Goal: Task Accomplishment & Management: Complete application form

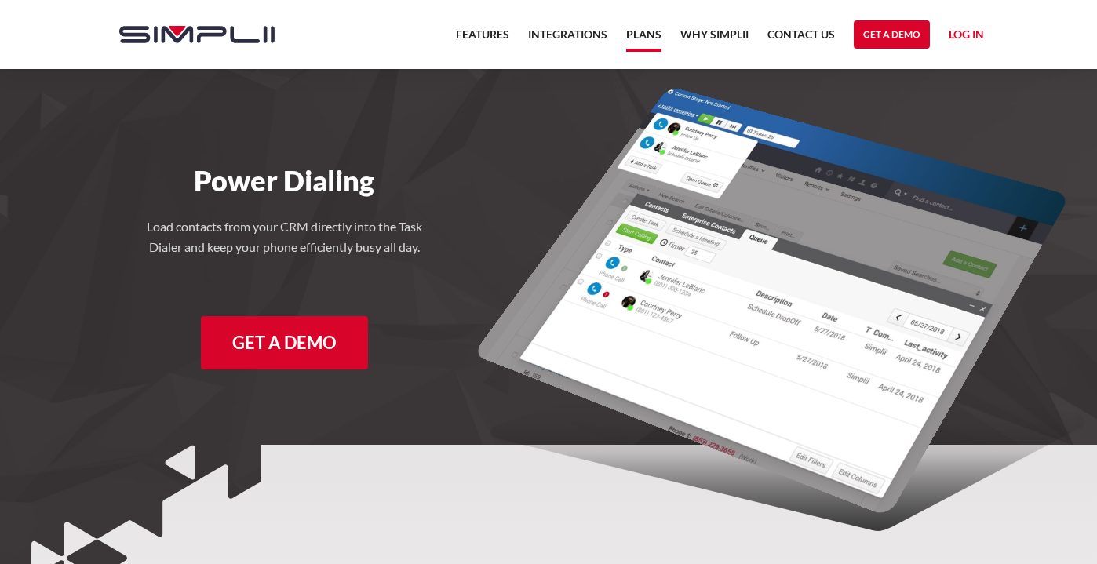
click at [644, 32] on link "Plans" at bounding box center [643, 38] width 35 height 27
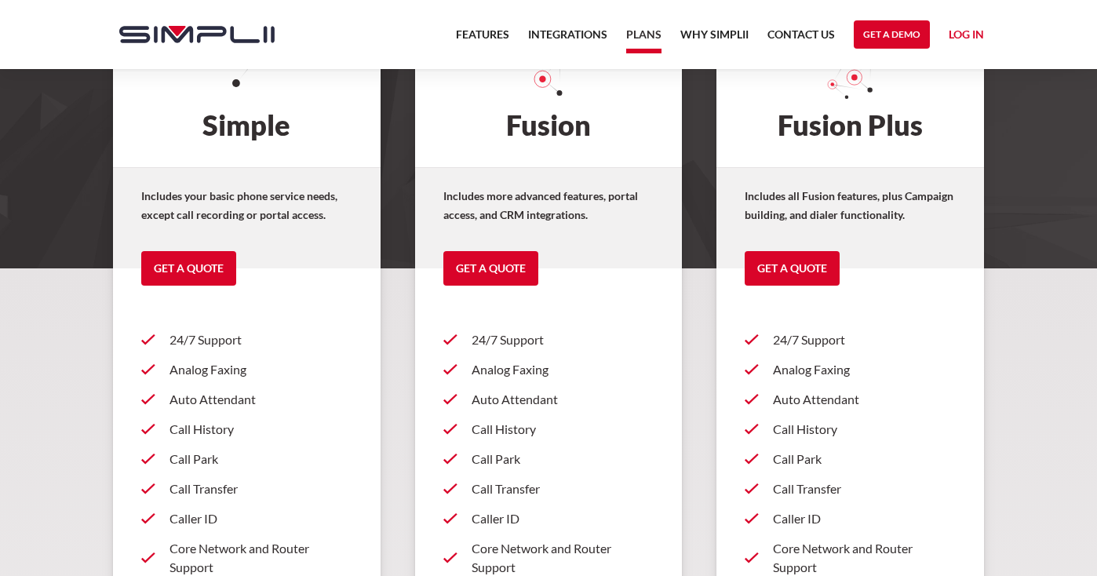
scroll to position [314, 0]
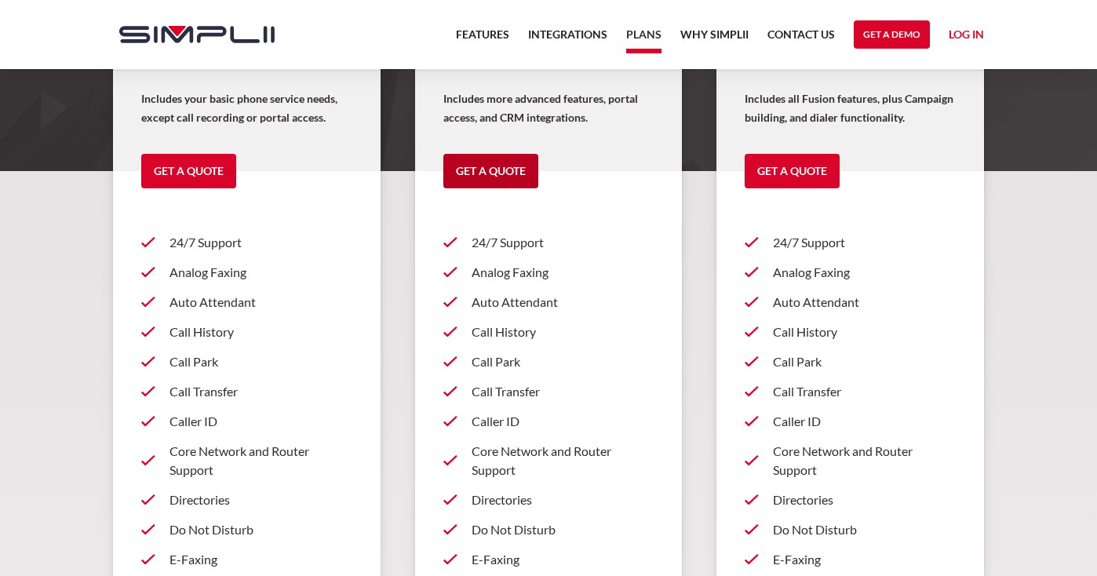
click at [476, 167] on link "Get a Quote" at bounding box center [490, 171] width 95 height 35
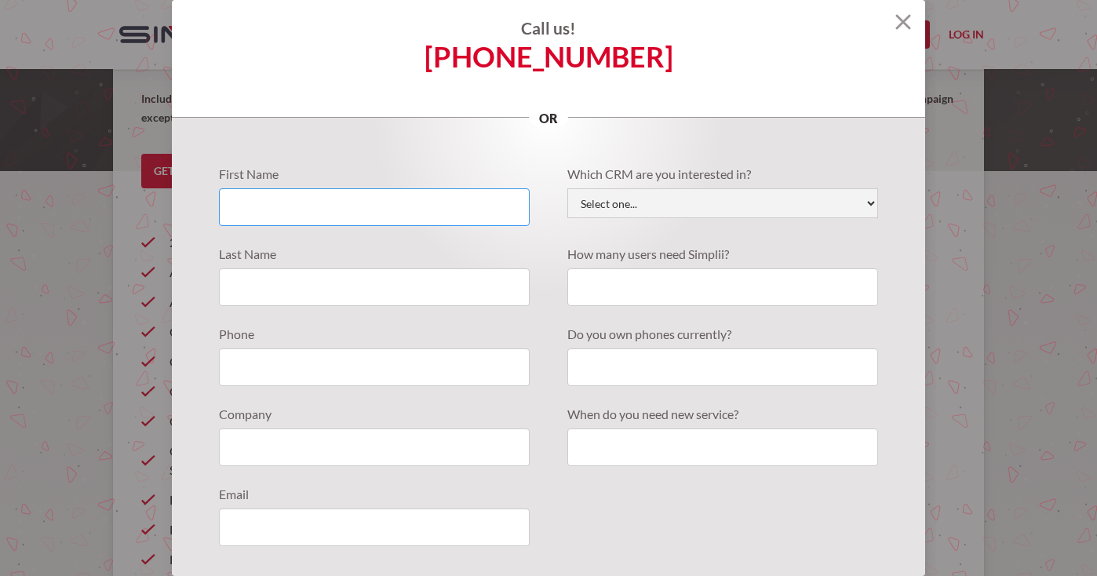
click at [302, 208] on input "Quote Requests" at bounding box center [374, 207] width 311 height 38
type input "[PERSON_NAME]"
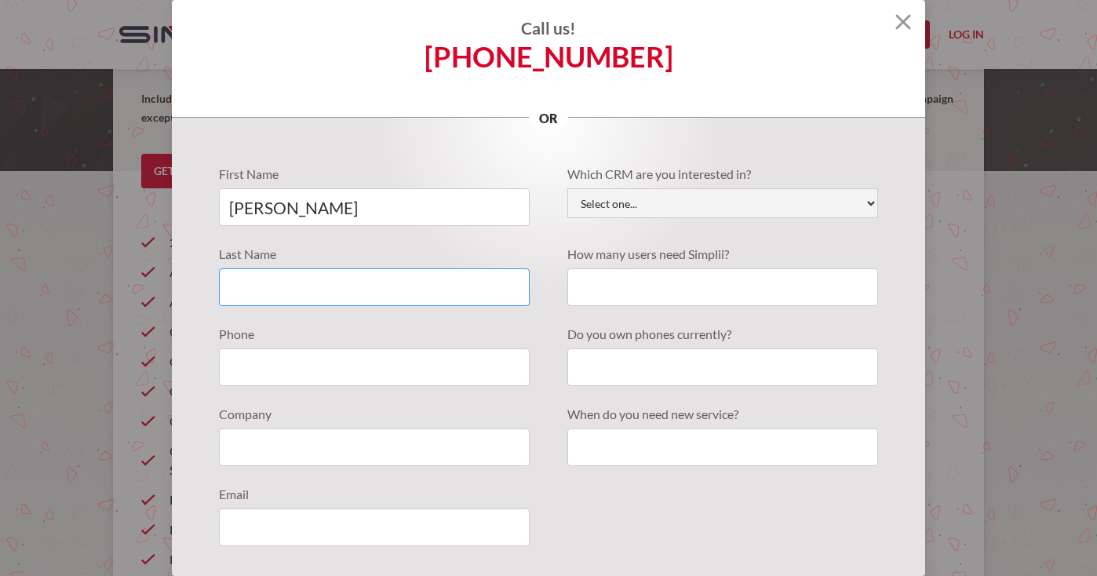
drag, startPoint x: 264, startPoint y: 281, endPoint x: 249, endPoint y: 282, distance: 15.7
click at [262, 281] on input "Quote Requests" at bounding box center [374, 287] width 311 height 38
type input "[PERSON_NAME]"
drag, startPoint x: 298, startPoint y: 347, endPoint x: 292, endPoint y: 358, distance: 12.7
click at [292, 358] on div "Phone" at bounding box center [374, 355] width 311 height 61
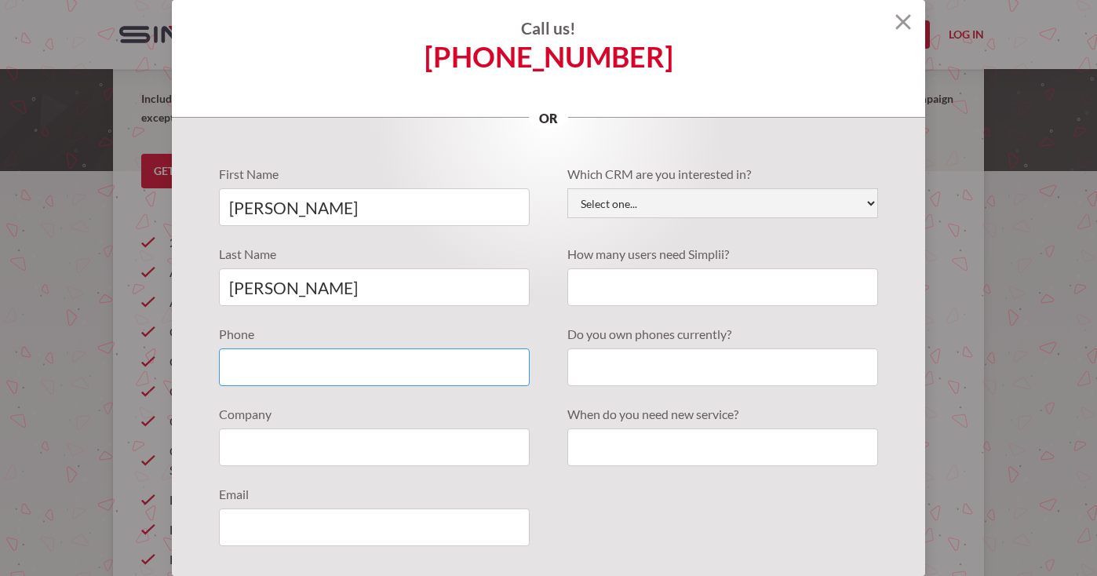
click at [279, 372] on input "Quote Requests" at bounding box center [374, 367] width 311 height 38
type input "7272956976"
click at [279, 443] on input "Quote Requests" at bounding box center [374, 447] width 311 height 38
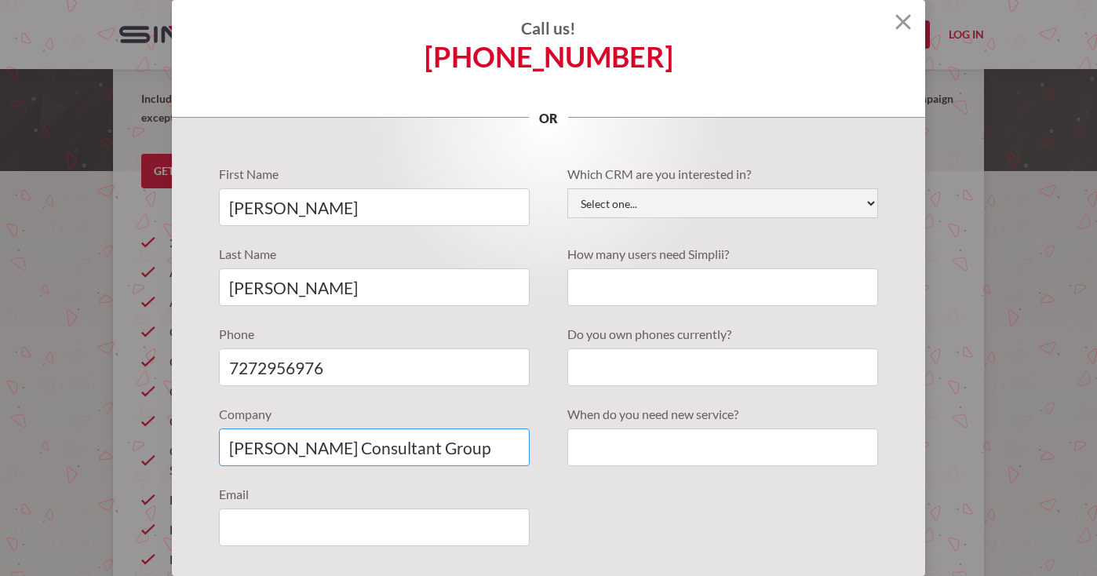
type input "[PERSON_NAME] Consultant Group"
click at [250, 525] on input "Quote Requests" at bounding box center [374, 527] width 311 height 38
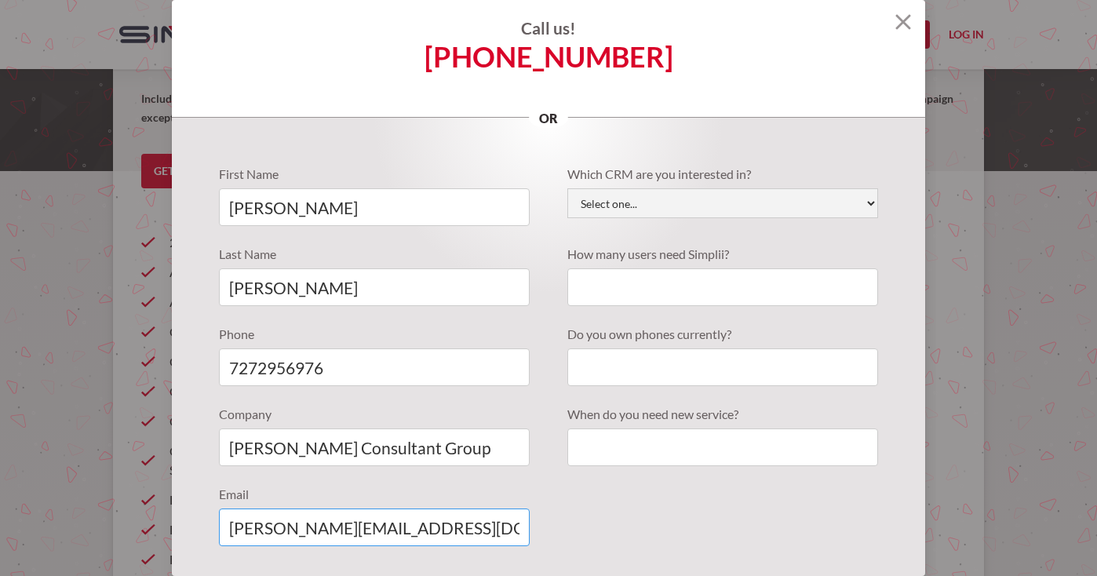
type input "[PERSON_NAME][EMAIL_ADDRESS][DOMAIN_NAME]"
click at [639, 368] on input "Quote Requests" at bounding box center [722, 367] width 311 height 38
type input "no"
click at [583, 453] on input "Quote Requests" at bounding box center [722, 447] width 311 height 38
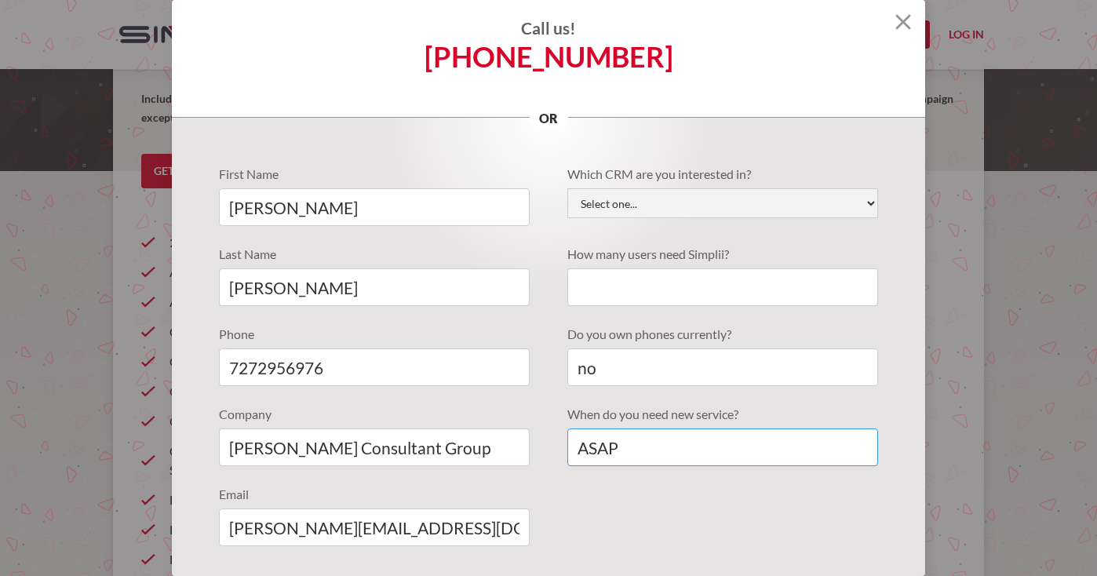
type input "ASAP"
click at [639, 290] on input "Quote Requests" at bounding box center [722, 287] width 311 height 38
type input "1-5"
drag, startPoint x: 613, startPoint y: 291, endPoint x: 571, endPoint y: 287, distance: 41.8
click at [571, 287] on input "1-5" at bounding box center [722, 287] width 311 height 38
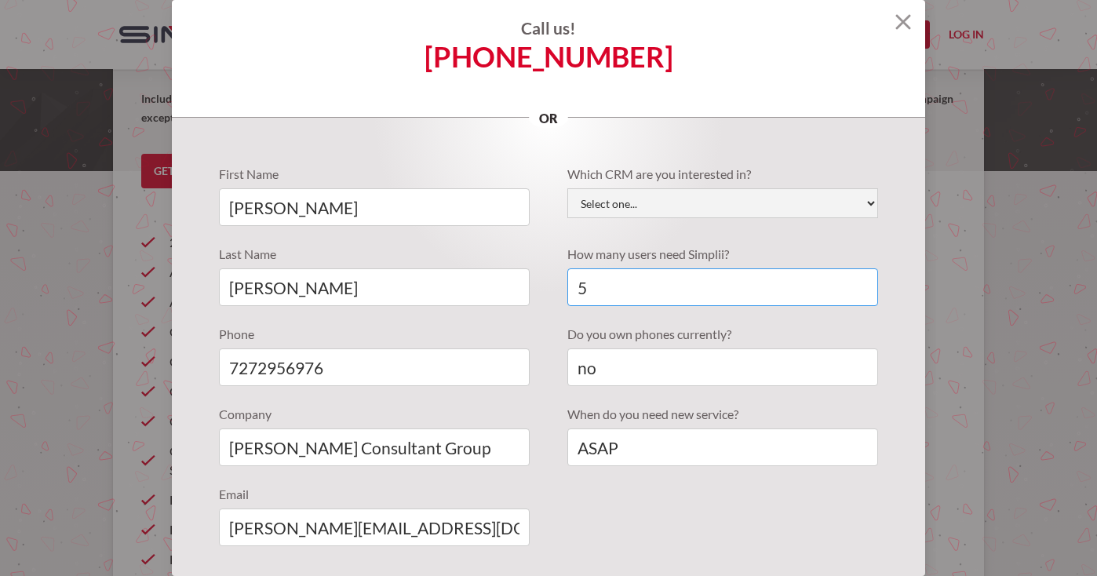
type input "5"
click at [854, 204] on select "Select one... Active Campaign Autotask ChildCareCRM [DOMAIN_NAME] ConnectWise C…" at bounding box center [722, 203] width 311 height 30
select select "JobNimbus"
click at [567, 188] on select "Select one... Active Campaign Autotask ChildCareCRM [DOMAIN_NAME] ConnectWise C…" at bounding box center [722, 203] width 311 height 30
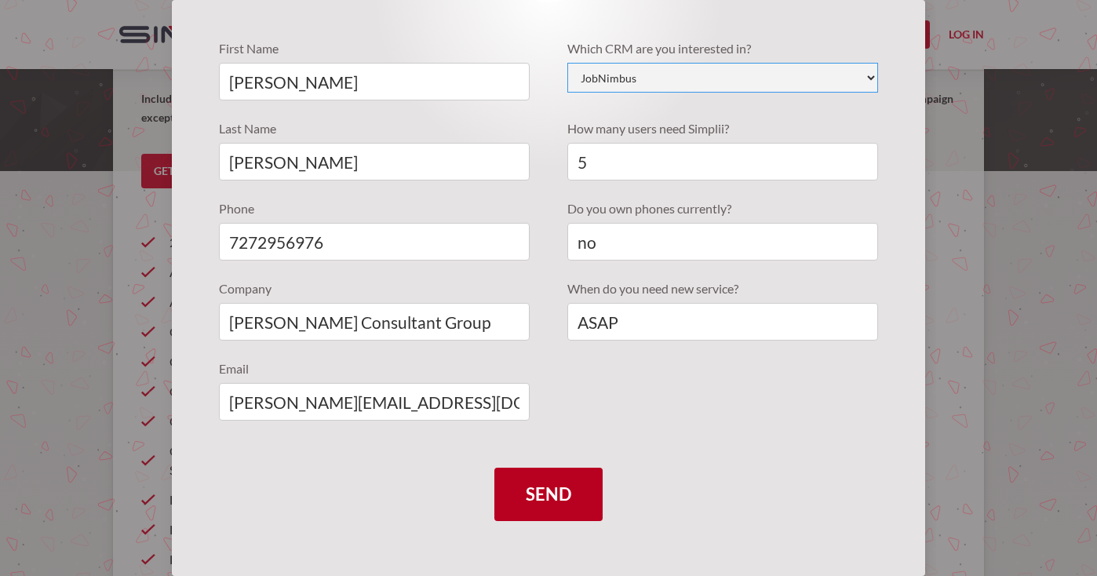
scroll to position [130, 0]
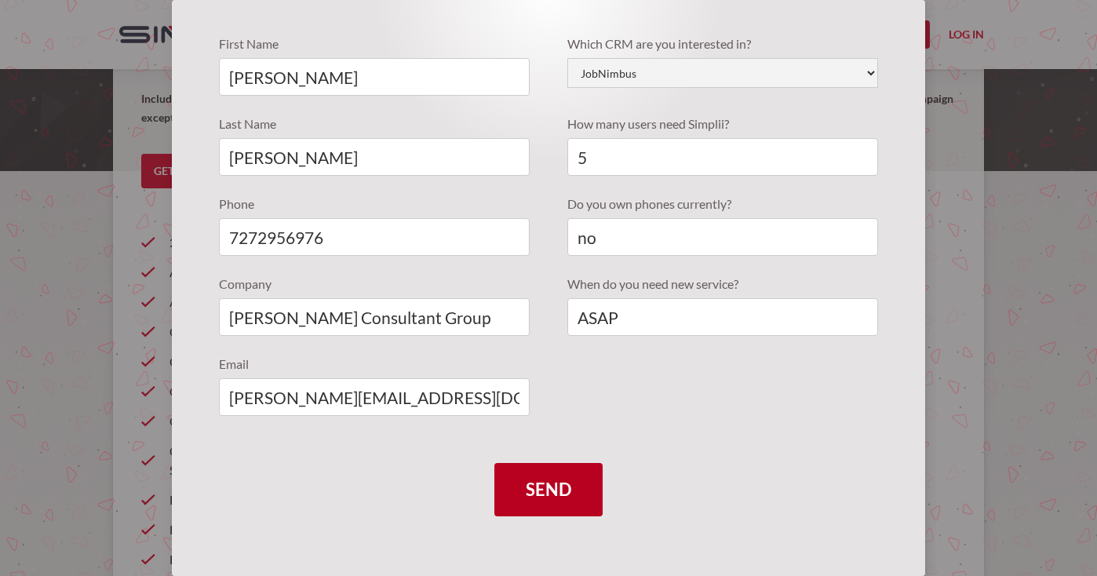
click at [552, 486] on input "Send" at bounding box center [548, 489] width 108 height 53
type input "Please wait..."
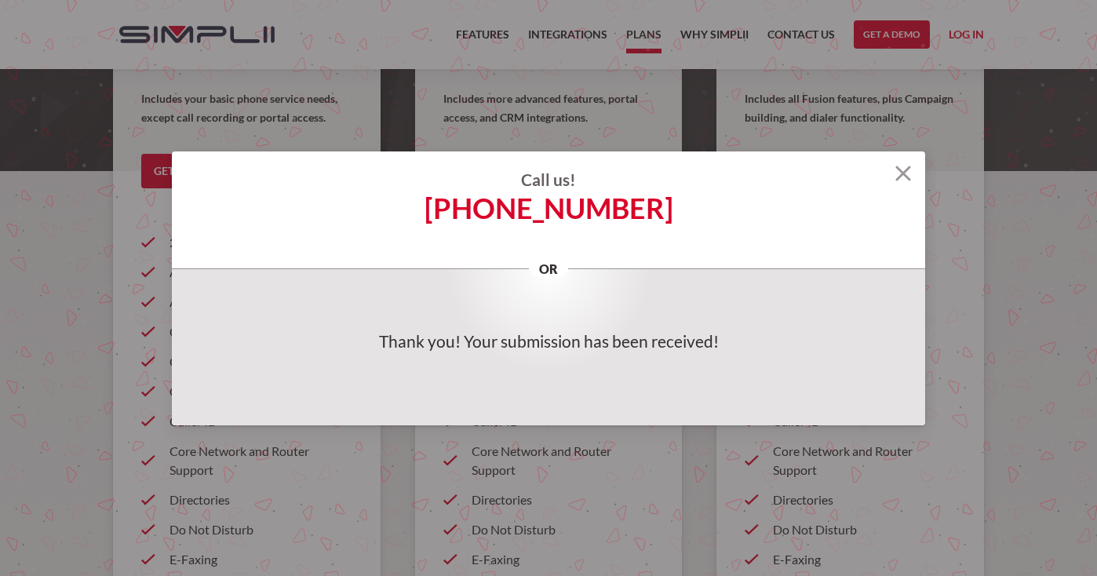
scroll to position [0, 0]
